Goal: Find specific page/section: Find specific page/section

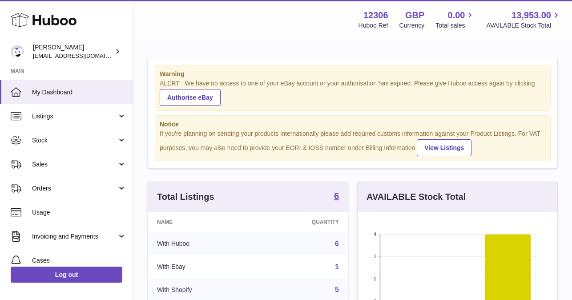
scroll to position [139, 200]
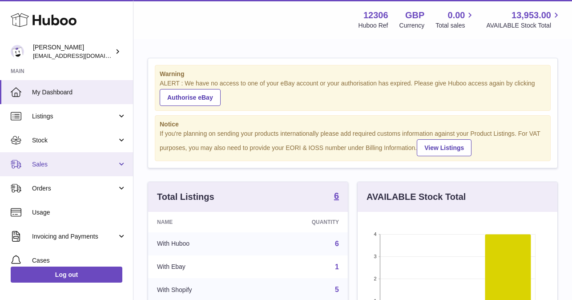
click at [67, 162] on span "Sales" at bounding box center [74, 164] width 85 height 8
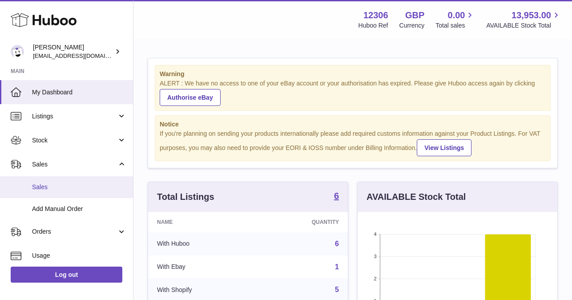
click at [64, 190] on span "Sales" at bounding box center [79, 187] width 94 height 8
